Goal: Answer question/provide support

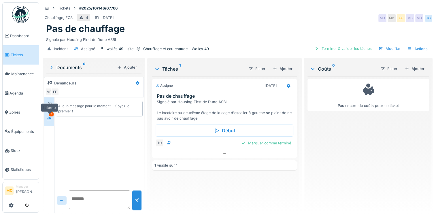
click at [52, 120] on div at bounding box center [49, 118] width 9 height 7
click at [52, 117] on div at bounding box center [49, 118] width 9 height 7
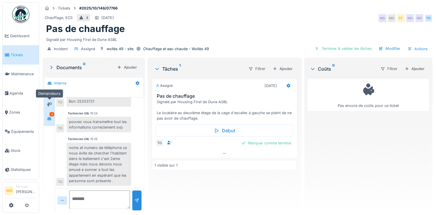
click at [51, 103] on icon at bounding box center [49, 105] width 5 height 4
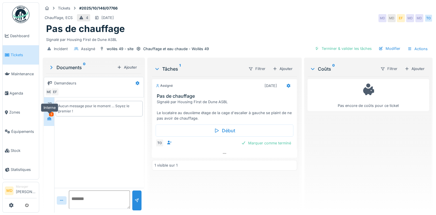
click at [52, 119] on div at bounding box center [49, 118] width 9 height 7
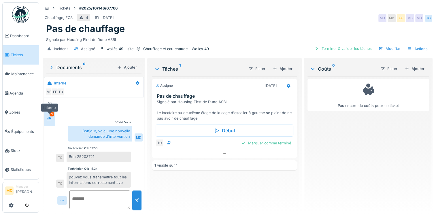
scroll to position [55, 0]
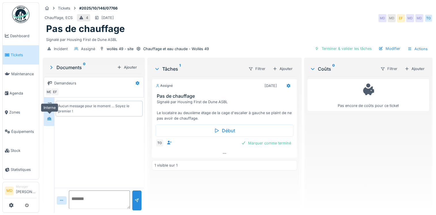
click at [51, 119] on icon at bounding box center [49, 119] width 5 height 4
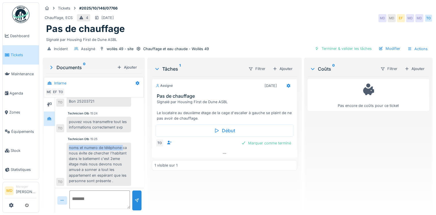
drag, startPoint x: 68, startPoint y: 147, endPoint x: 122, endPoint y: 146, distance: 53.9
click at [122, 146] on div "noms et numero de téléphone ca nous évite de chercher l'habitant dans le batiem…" at bounding box center [99, 164] width 65 height 43
copy div "noms et numero de téléphone"
click at [84, 202] on textarea at bounding box center [99, 200] width 61 height 18
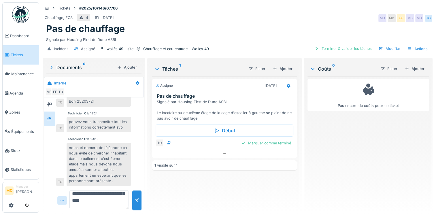
type textarea "**********"
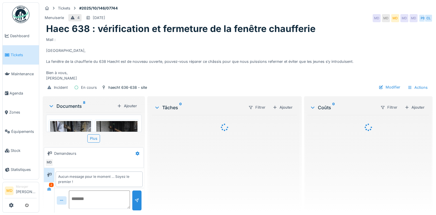
scroll to position [2, 0]
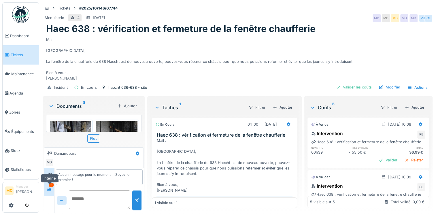
click at [51, 188] on icon at bounding box center [49, 188] width 4 height 3
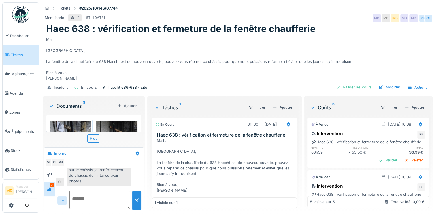
click at [116, 180] on div "Découpage à l'atelier et placement d'un panneau marin sur le châssis ,et renfor…" at bounding box center [99, 170] width 65 height 32
click at [75, 125] on img at bounding box center [70, 148] width 41 height 55
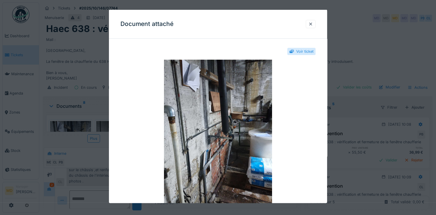
click at [375, 54] on div at bounding box center [218, 107] width 436 height 215
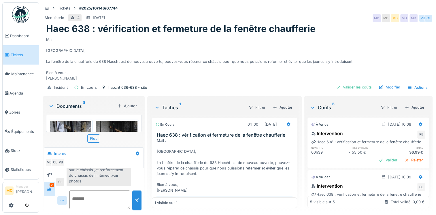
click at [113, 126] on img at bounding box center [116, 148] width 41 height 55
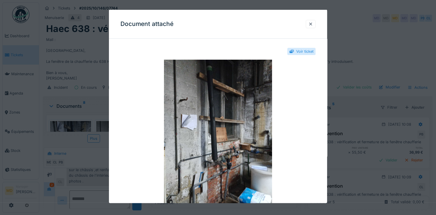
click at [367, 42] on div at bounding box center [218, 107] width 436 height 215
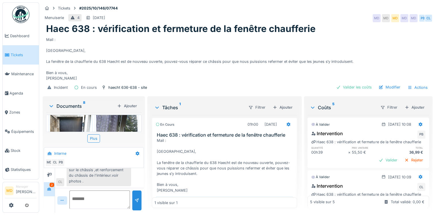
scroll to position [81, 0]
click at [70, 126] on img at bounding box center [70, 137] width 41 height 55
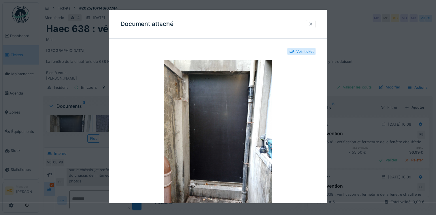
click at [371, 39] on div at bounding box center [218, 107] width 436 height 215
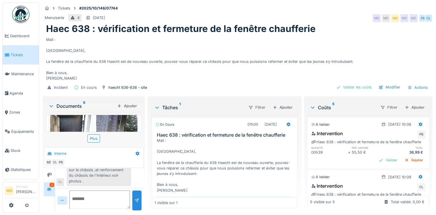
scroll to position [4, 0]
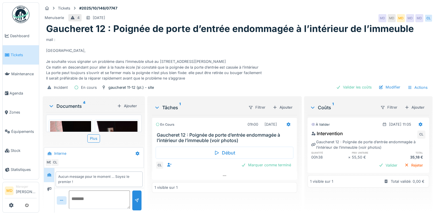
scroll to position [2, 0]
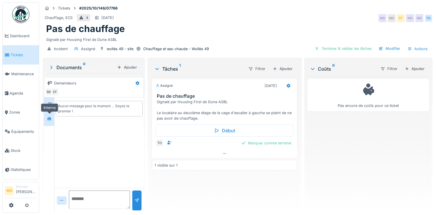
click at [49, 121] on div at bounding box center [49, 118] width 9 height 7
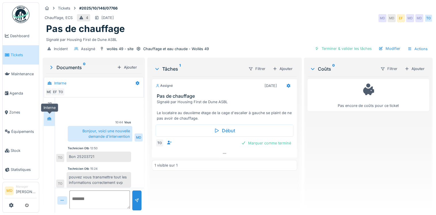
scroll to position [109, 0]
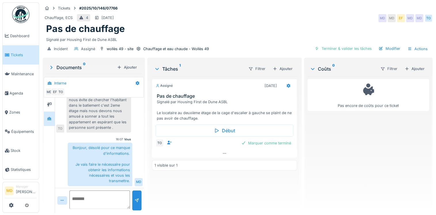
click at [99, 195] on textarea at bounding box center [99, 200] width 61 height 18
paste textarea "**********"
click at [108, 204] on textarea "**********" at bounding box center [98, 200] width 59 height 18
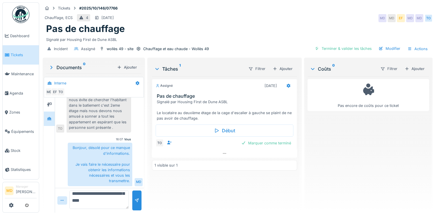
type textarea "**********"
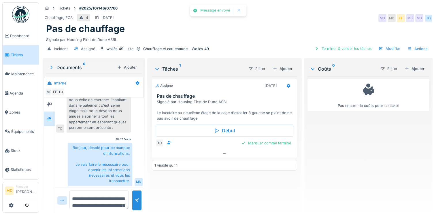
scroll to position [140, 0]
